Goal: Task Accomplishment & Management: Manage account settings

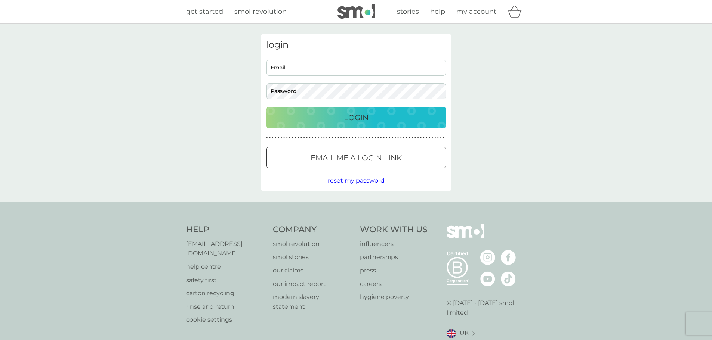
type input "[EMAIL_ADDRESS][DOMAIN_NAME]"
click at [344, 108] on button "Login" at bounding box center [355, 118] width 179 height 22
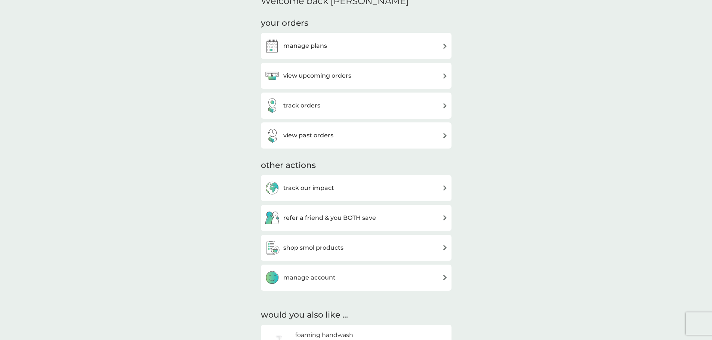
scroll to position [149, 0]
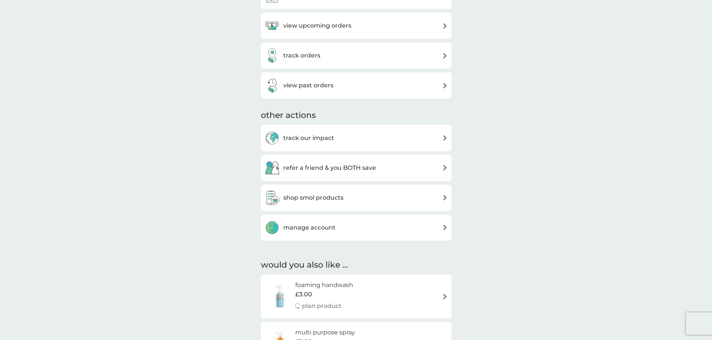
click at [340, 232] on div "manage account" at bounding box center [355, 227] width 183 height 15
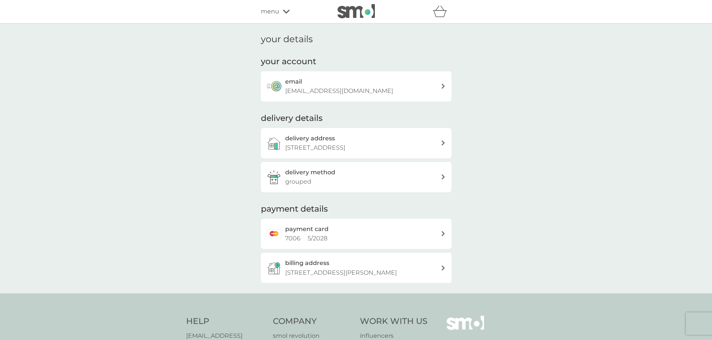
click at [329, 229] on div "payment card 7006 5 / 2028" at bounding box center [362, 233] width 155 height 19
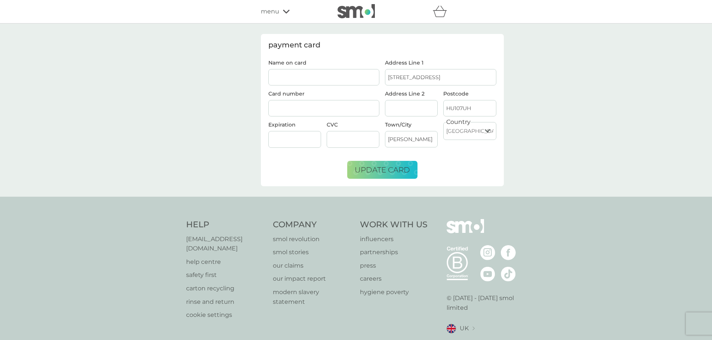
click at [319, 79] on input "Name on card" at bounding box center [323, 77] width 111 height 16
type input "[PERSON_NAME]"
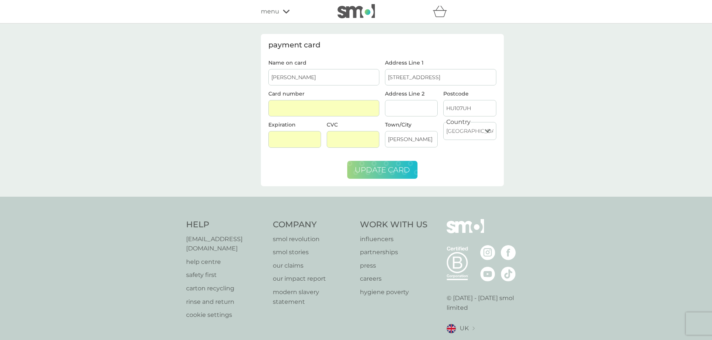
click at [390, 168] on span "update card" at bounding box center [381, 169] width 55 height 9
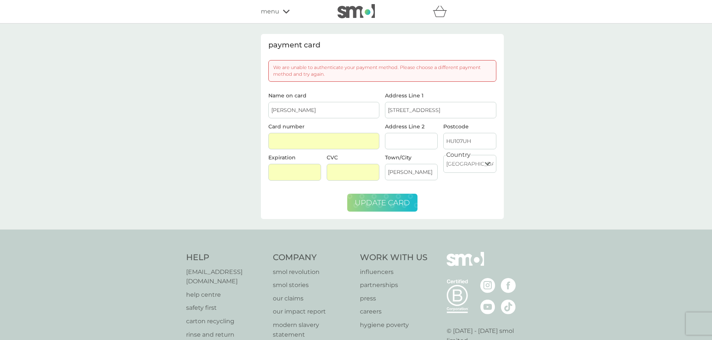
click at [398, 204] on span "update card" at bounding box center [381, 202] width 55 height 9
click at [388, 199] on span "update card" at bounding box center [381, 202] width 55 height 9
